Goal: Information Seeking & Learning: Compare options

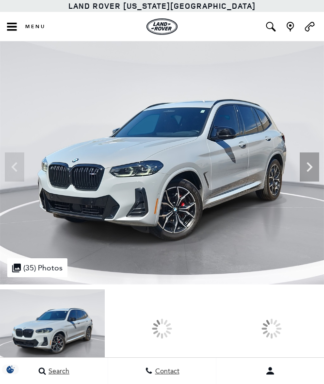
click at [314, 160] on icon "Next" at bounding box center [309, 166] width 19 height 19
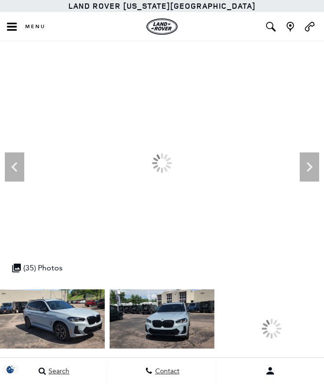
click at [308, 164] on icon "Next" at bounding box center [310, 167] width 6 height 10
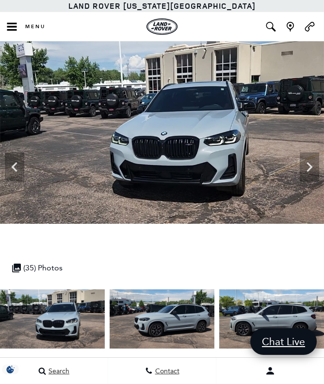
click at [313, 158] on icon "Next" at bounding box center [309, 166] width 19 height 19
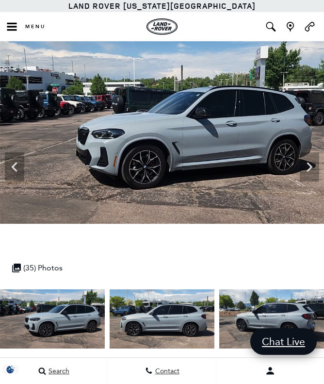
click at [309, 159] on icon "Next" at bounding box center [309, 166] width 19 height 19
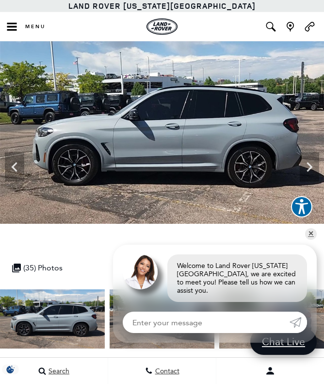
click at [312, 158] on icon "Next" at bounding box center [309, 166] width 19 height 19
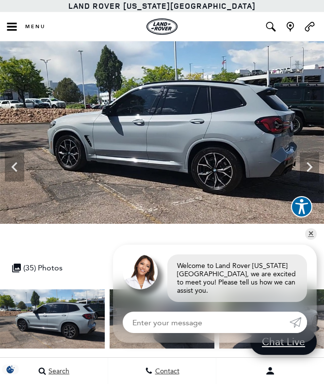
click at [315, 158] on icon "Next" at bounding box center [309, 166] width 19 height 19
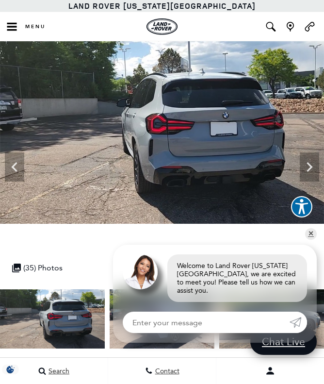
click at [314, 157] on icon "Next" at bounding box center [309, 166] width 19 height 19
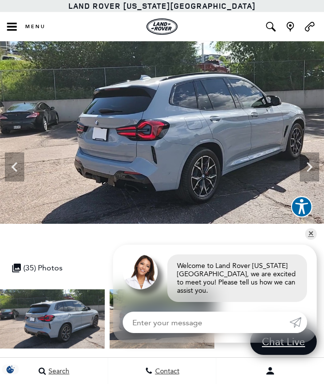
click at [315, 157] on icon "Next" at bounding box center [309, 166] width 19 height 19
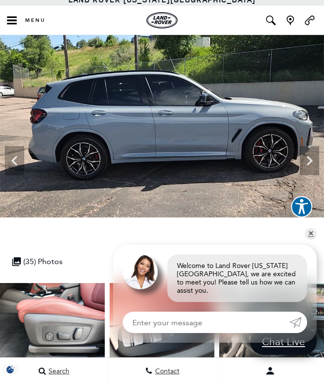
scroll to position [8, 0]
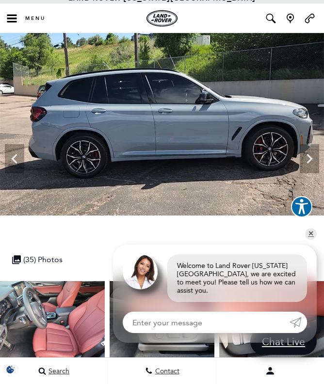
click at [57, 338] on img at bounding box center [52, 320] width 105 height 79
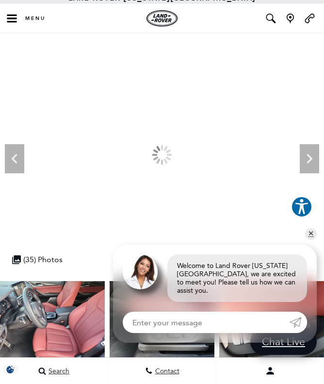
click at [66, 329] on img at bounding box center [52, 320] width 105 height 79
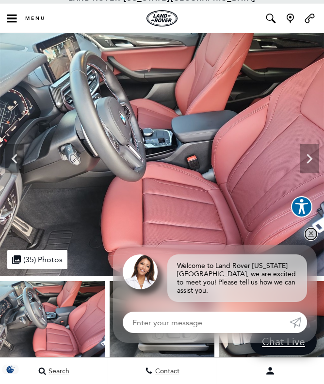
click at [310, 233] on link "✕" at bounding box center [311, 234] width 12 height 12
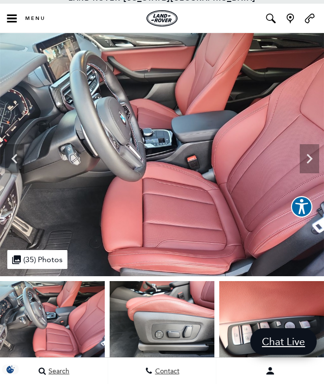
click at [307, 155] on icon "Next" at bounding box center [309, 158] width 19 height 19
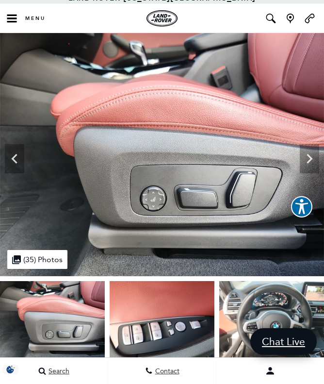
click at [311, 156] on icon "Next" at bounding box center [309, 158] width 19 height 19
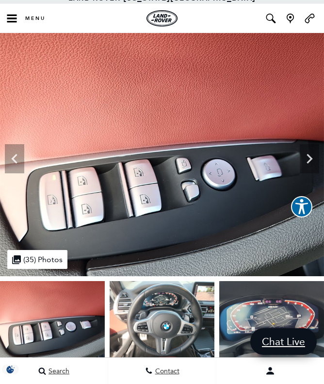
click at [310, 157] on icon "Next" at bounding box center [310, 159] width 6 height 10
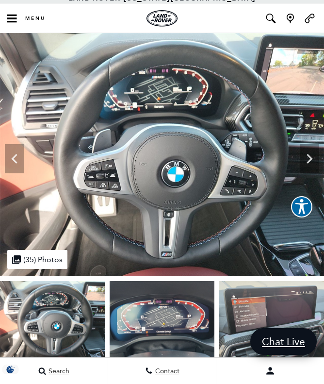
click at [314, 155] on icon "Next" at bounding box center [309, 158] width 19 height 19
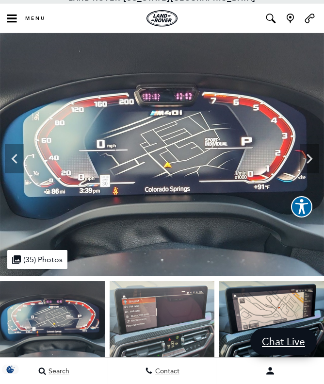
click at [314, 155] on icon "Next" at bounding box center [309, 158] width 19 height 19
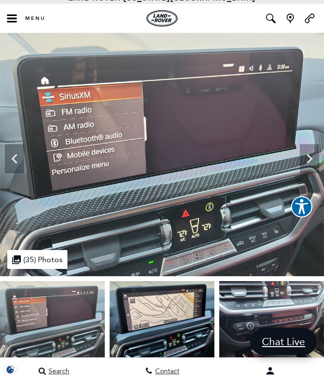
click at [310, 158] on icon "Next" at bounding box center [310, 159] width 6 height 10
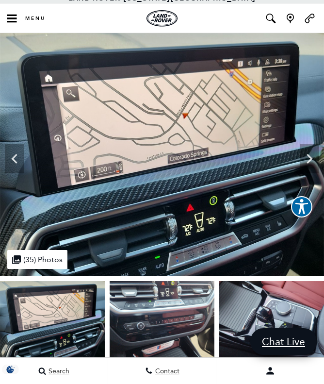
click at [319, 155] on icon "Next" at bounding box center [309, 158] width 19 height 19
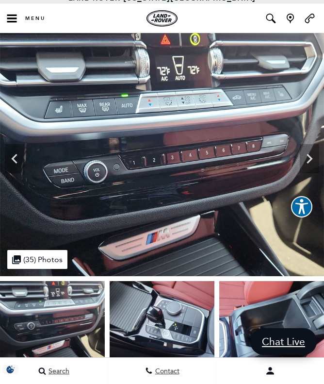
click at [314, 155] on icon "Next" at bounding box center [309, 158] width 19 height 19
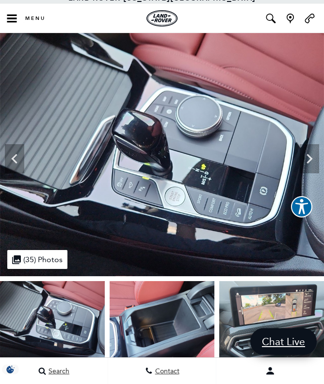
click at [312, 155] on icon "Next" at bounding box center [309, 158] width 19 height 19
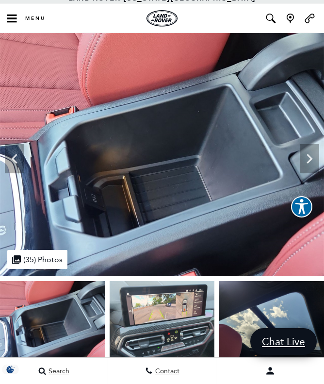
click at [312, 154] on icon "Next" at bounding box center [309, 158] width 19 height 19
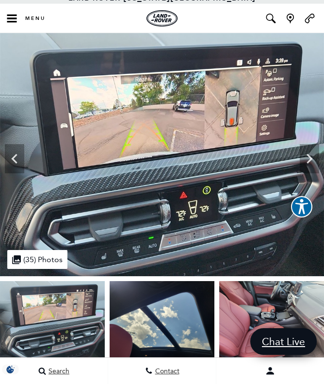
click at [311, 153] on icon "Next" at bounding box center [309, 158] width 19 height 19
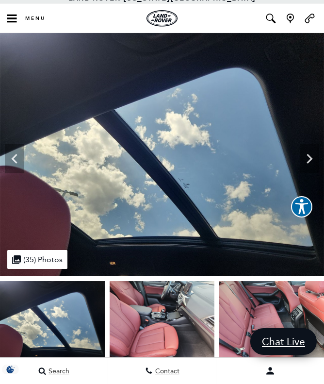
click at [304, 157] on icon "Next" at bounding box center [309, 158] width 19 height 19
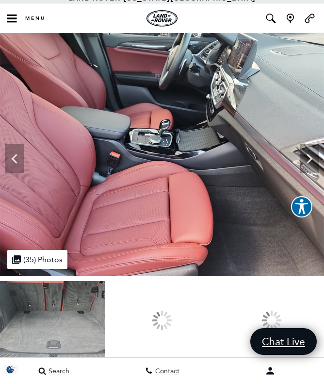
click at [214, 309] on div at bounding box center [162, 320] width 105 height 79
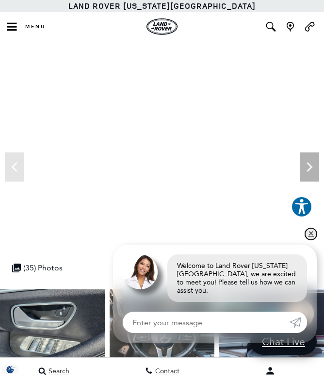
click at [310, 237] on link "✕" at bounding box center [311, 234] width 12 height 12
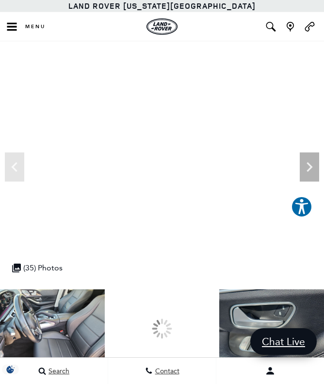
click at [105, 336] on img at bounding box center [52, 328] width 105 height 79
click at [127, 331] on div at bounding box center [162, 328] width 105 height 79
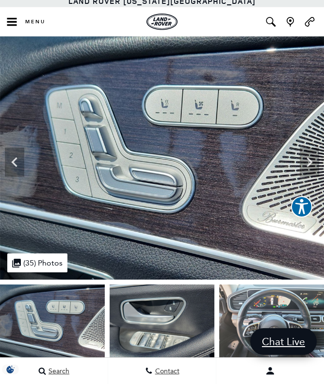
scroll to position [6, 0]
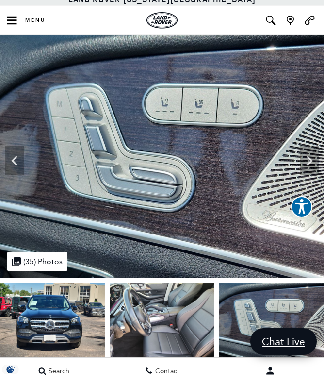
click at [219, 334] on img at bounding box center [271, 322] width 105 height 79
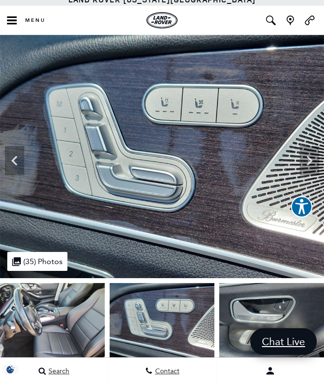
click at [76, 317] on img at bounding box center [52, 322] width 105 height 79
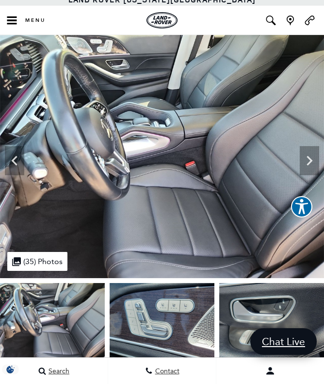
click at [312, 160] on icon "Next" at bounding box center [310, 161] width 6 height 10
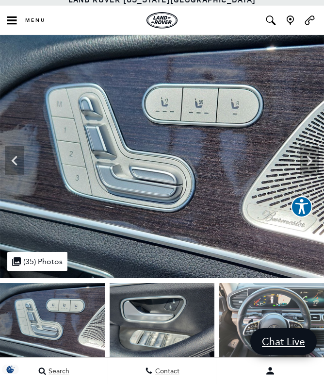
click at [311, 159] on icon "Next" at bounding box center [310, 161] width 6 height 10
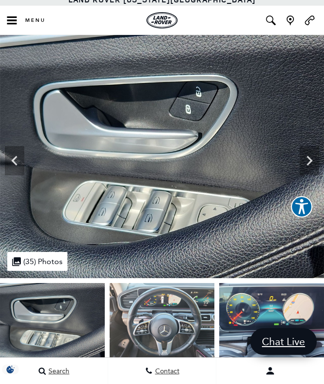
click at [308, 154] on icon "Next" at bounding box center [309, 160] width 19 height 19
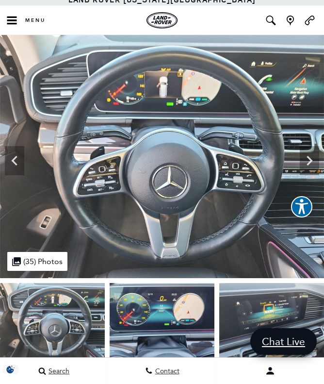
click at [319, 159] on img at bounding box center [162, 156] width 324 height 243
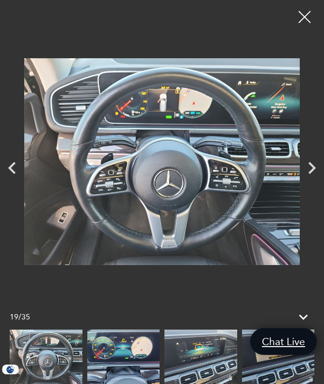
click at [305, 166] on div "Next" at bounding box center [312, 168] width 24 height 34
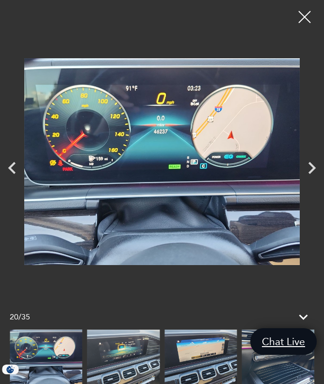
click at [320, 175] on icon "Next" at bounding box center [312, 168] width 24 height 24
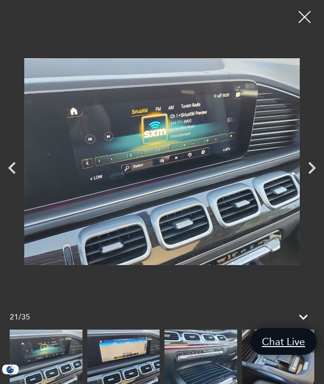
click at [314, 175] on icon "Next" at bounding box center [312, 168] width 24 height 24
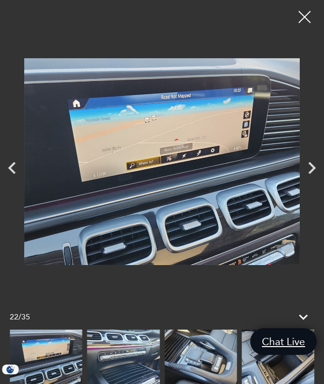
click at [313, 174] on icon "Next" at bounding box center [312, 168] width 24 height 24
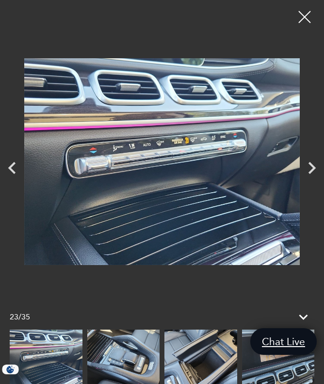
click at [313, 175] on icon "Next" at bounding box center [312, 168] width 24 height 24
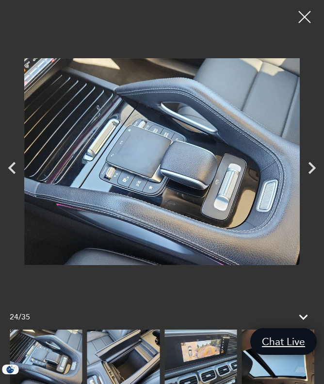
click at [313, 177] on icon "Next" at bounding box center [312, 168] width 24 height 24
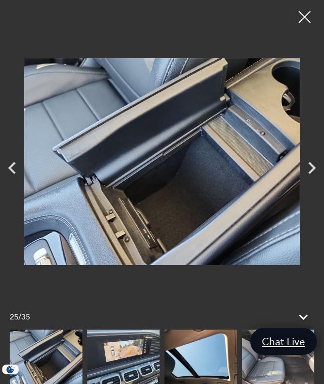
click at [312, 178] on icon "Next" at bounding box center [312, 168] width 24 height 24
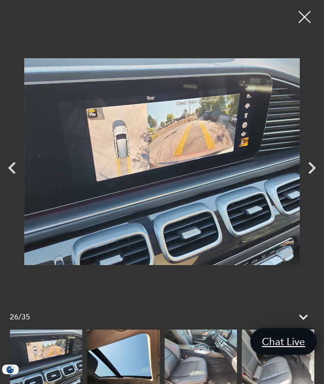
click at [312, 177] on icon "Next" at bounding box center [312, 168] width 24 height 24
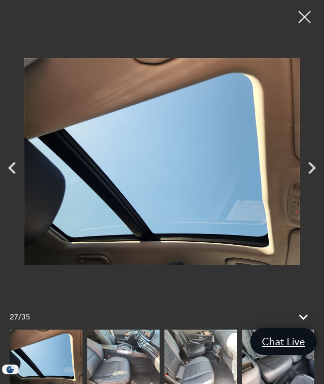
click at [313, 179] on icon "Next" at bounding box center [312, 168] width 24 height 24
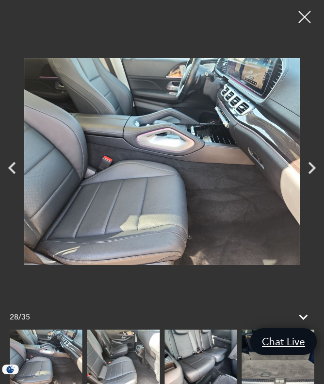
click at [311, 174] on icon "Next" at bounding box center [312, 168] width 7 height 12
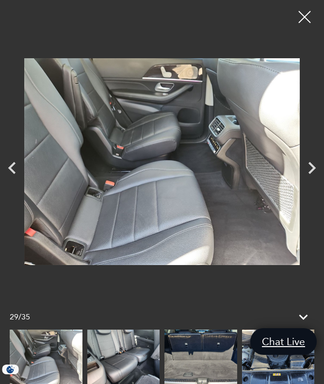
click at [313, 177] on icon "Next" at bounding box center [312, 168] width 24 height 24
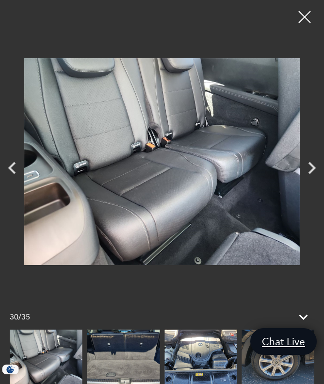
click at [319, 177] on icon "Next" at bounding box center [312, 168] width 24 height 24
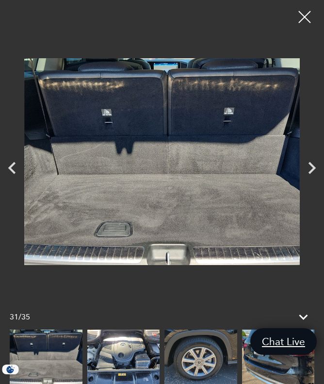
click at [314, 178] on icon "Next" at bounding box center [312, 168] width 24 height 24
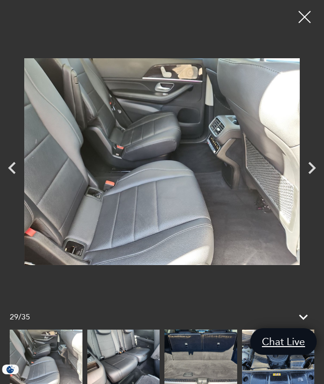
click at [165, 378] on img at bounding box center [201, 356] width 73 height 54
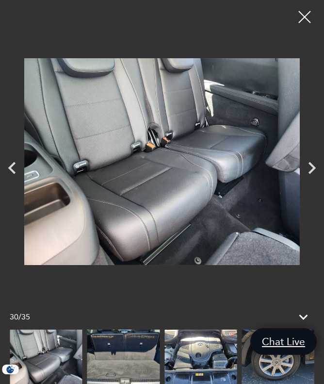
click at [165, 383] on img at bounding box center [201, 356] width 73 height 54
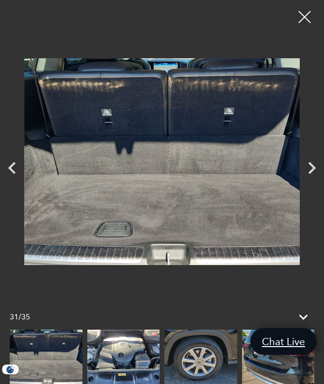
click at [55, 383] on img at bounding box center [46, 356] width 73 height 54
click at [59, 380] on img at bounding box center [46, 356] width 73 height 54
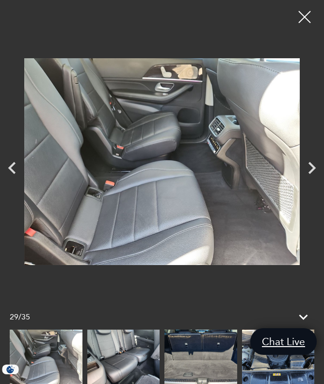
click at [52, 383] on img at bounding box center [46, 356] width 73 height 54
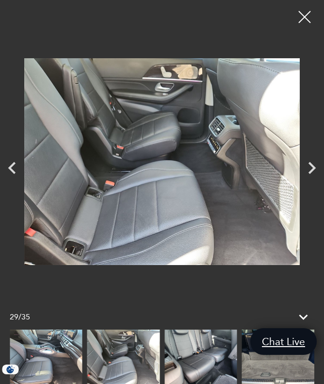
click at [52, 383] on img at bounding box center [46, 356] width 73 height 54
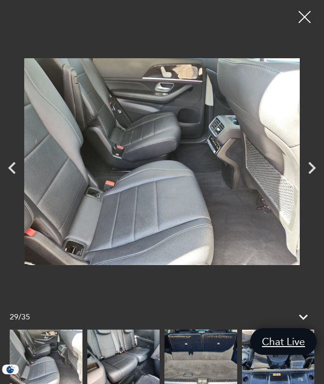
click at [120, 377] on img at bounding box center [123, 356] width 73 height 54
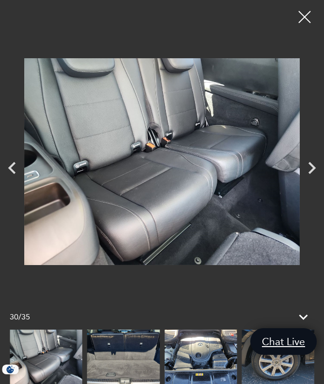
click at [130, 383] on img at bounding box center [123, 356] width 73 height 54
click at [48, 383] on img at bounding box center [46, 356] width 73 height 54
click at [59, 379] on img at bounding box center [46, 356] width 73 height 54
click at [165, 383] on img at bounding box center [201, 356] width 73 height 54
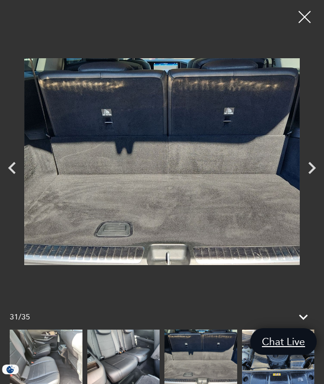
click at [54, 383] on img at bounding box center [46, 356] width 73 height 54
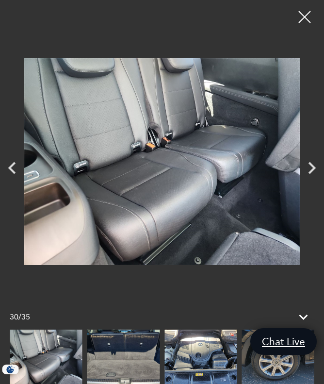
click at [124, 383] on img at bounding box center [123, 356] width 73 height 54
click at [304, 18] on div at bounding box center [305, 17] width 24 height 24
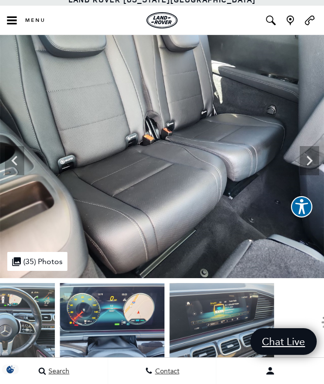
scroll to position [0, 0]
